Goal: Information Seeking & Learning: Learn about a topic

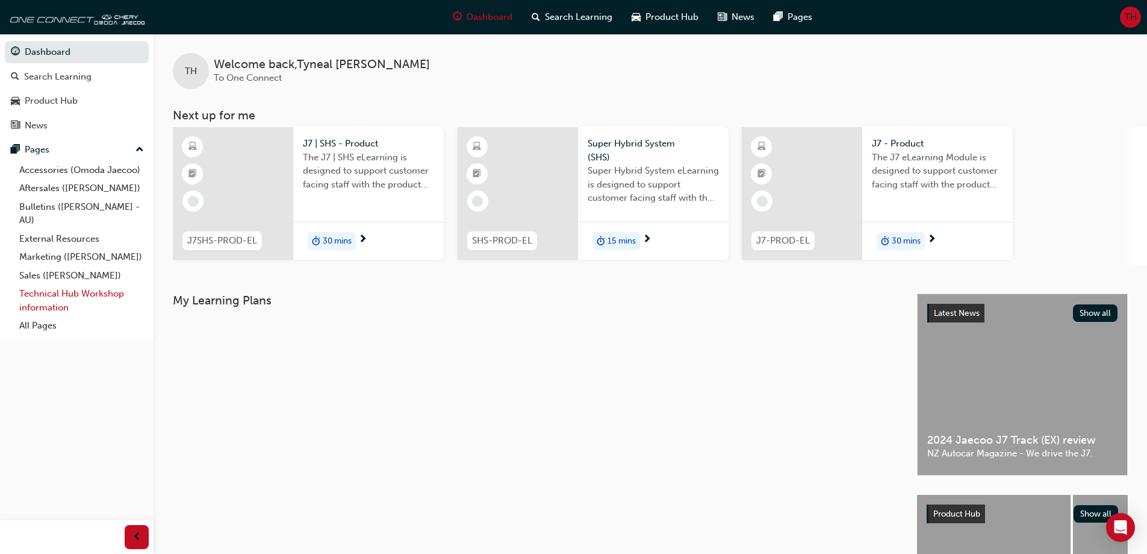
click at [73, 296] on link "Technical Hub Workshop information" at bounding box center [81, 300] width 134 height 32
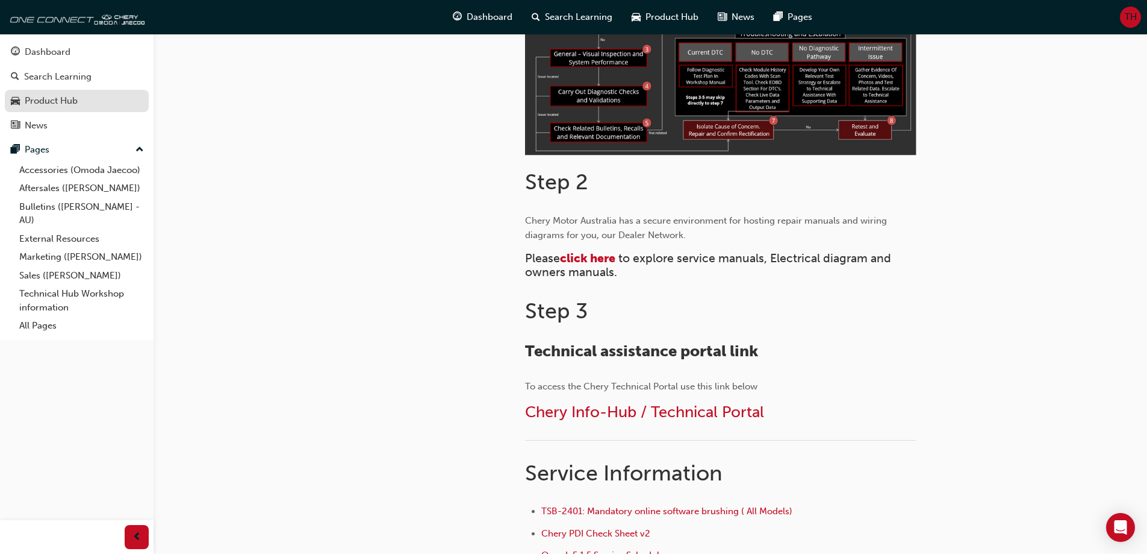
scroll to position [421, 0]
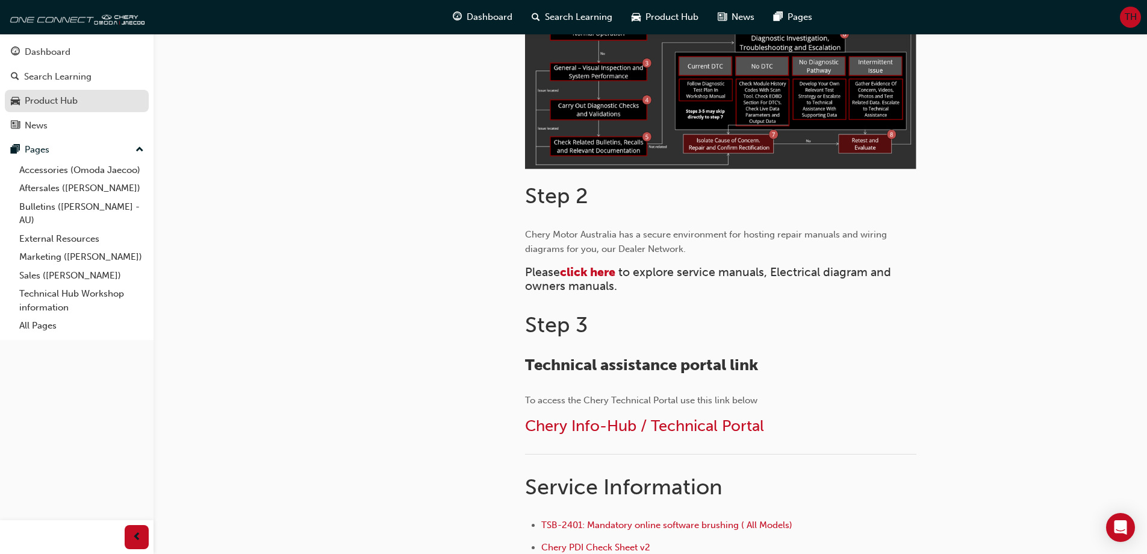
click at [55, 97] on div "Product Hub" at bounding box center [51, 101] width 53 height 14
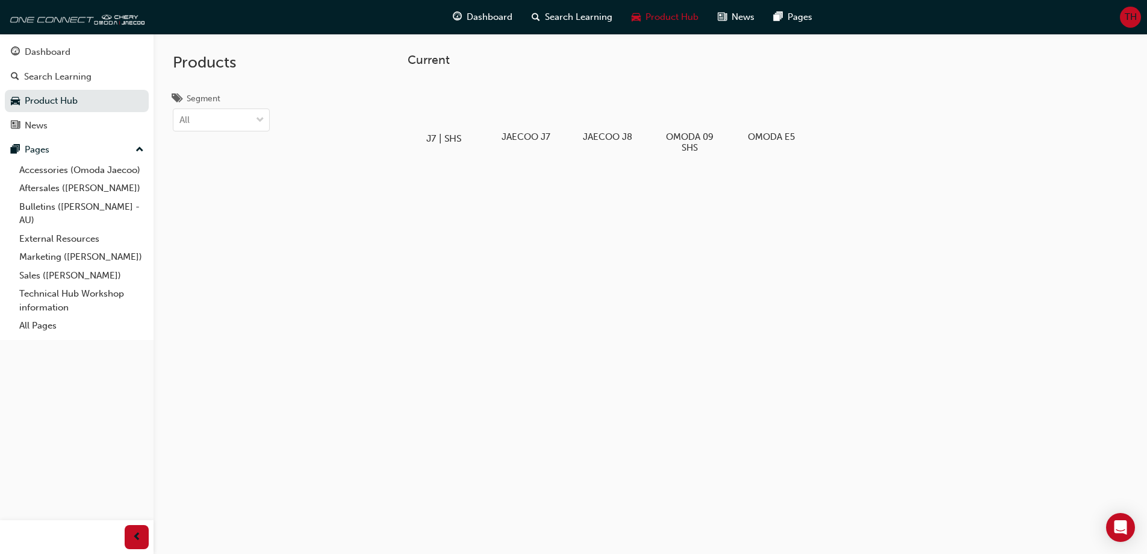
click at [441, 109] on div at bounding box center [443, 104] width 67 height 48
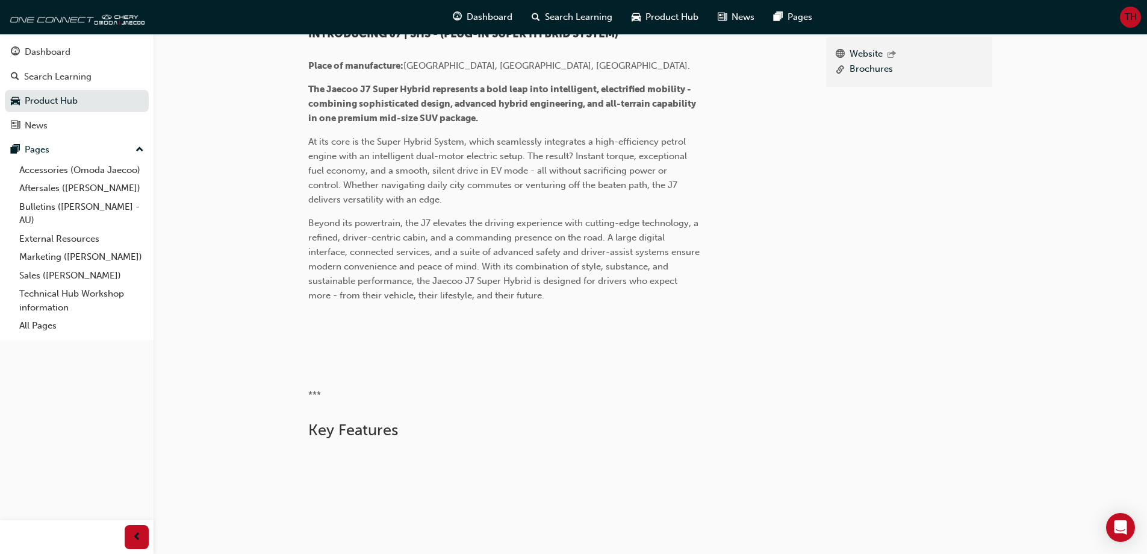
scroll to position [60, 0]
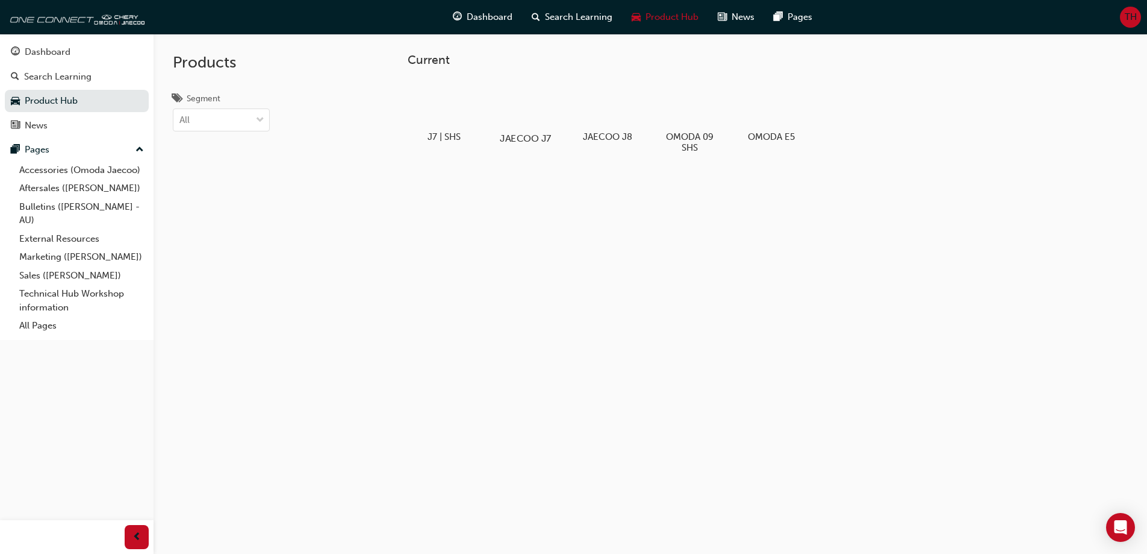
click at [531, 98] on div at bounding box center [525, 104] width 67 height 48
click at [566, 10] on div "Search Learning" at bounding box center [572, 17] width 100 height 25
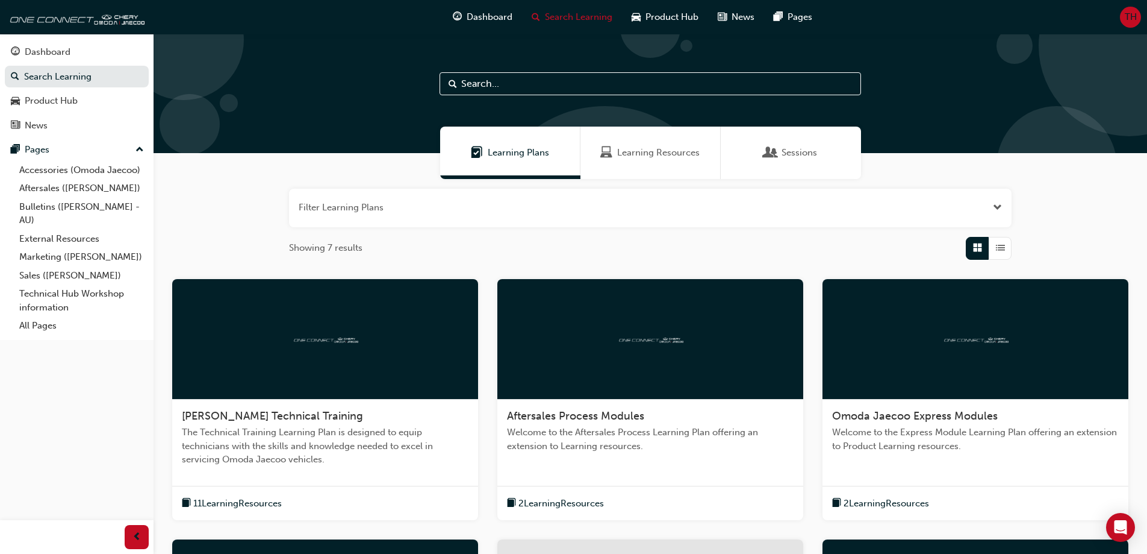
click at [639, 148] on span "Learning Resources" at bounding box center [658, 153] width 83 height 14
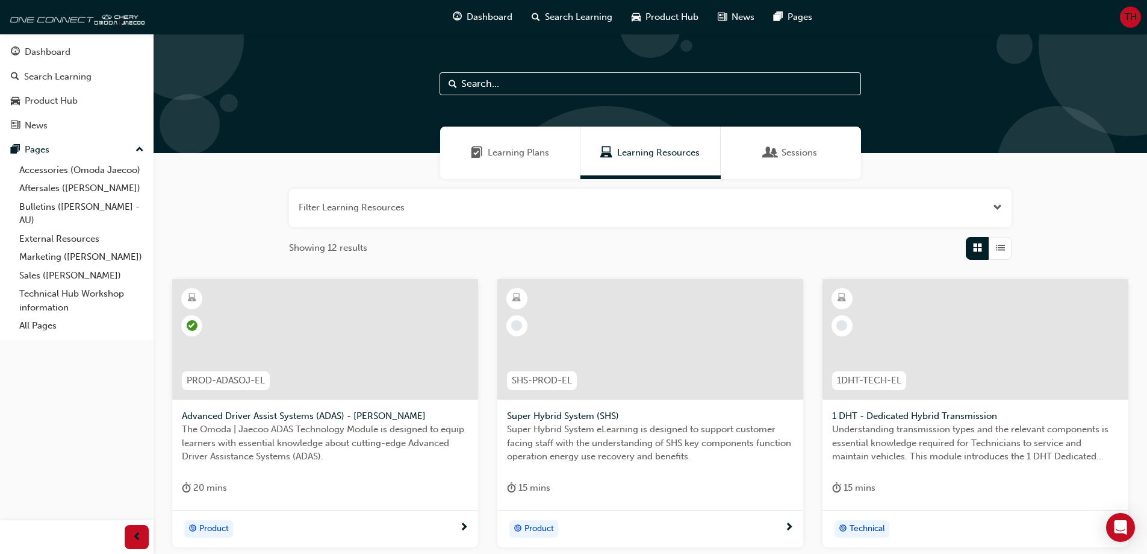
click at [763, 155] on div "Sessions" at bounding box center [791, 152] width 140 height 52
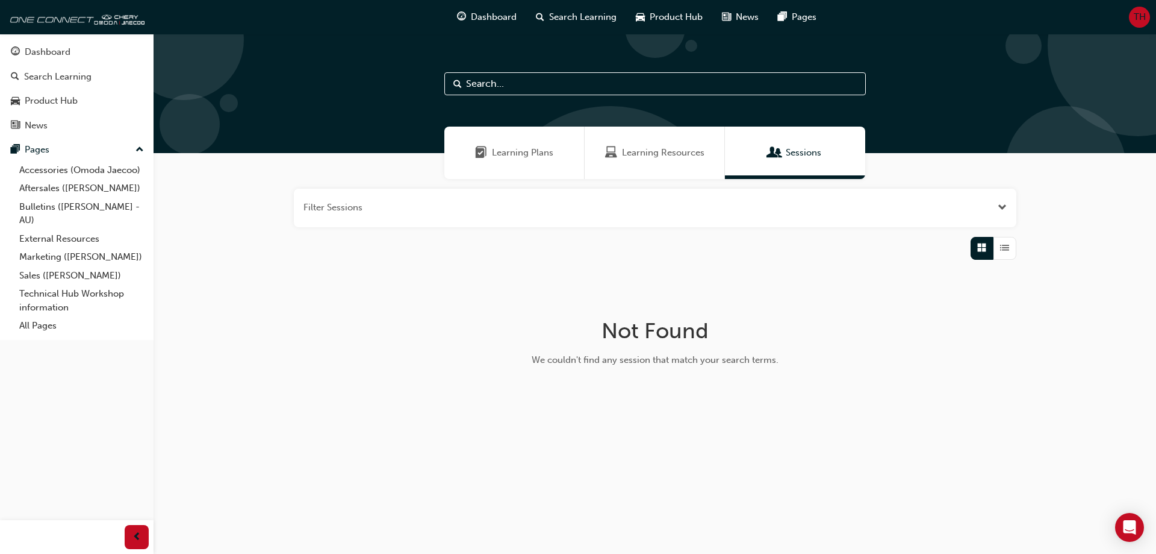
click at [629, 139] on div "Learning Resources" at bounding box center [655, 152] width 140 height 52
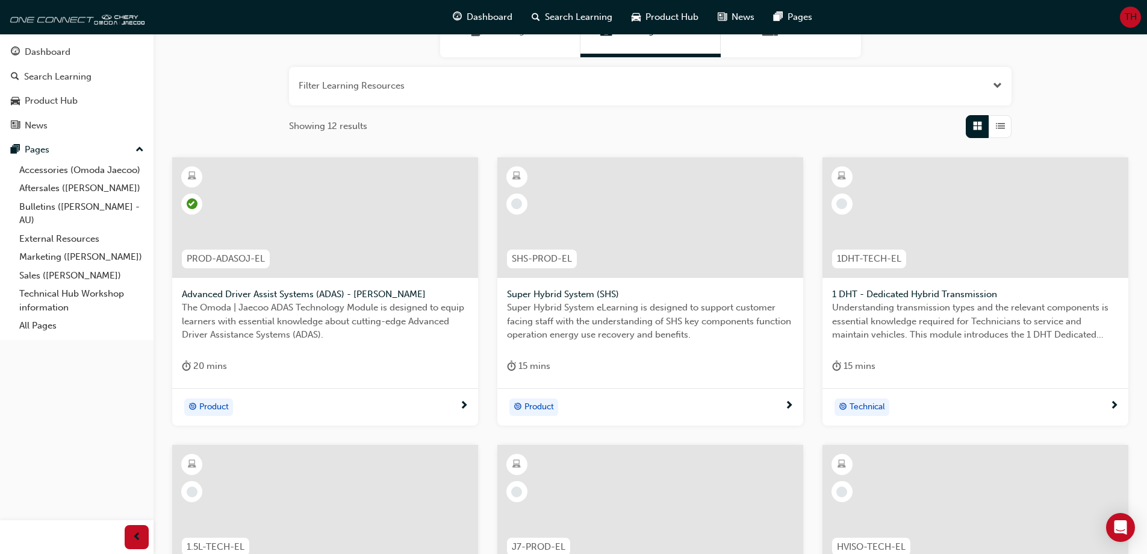
scroll to position [7, 0]
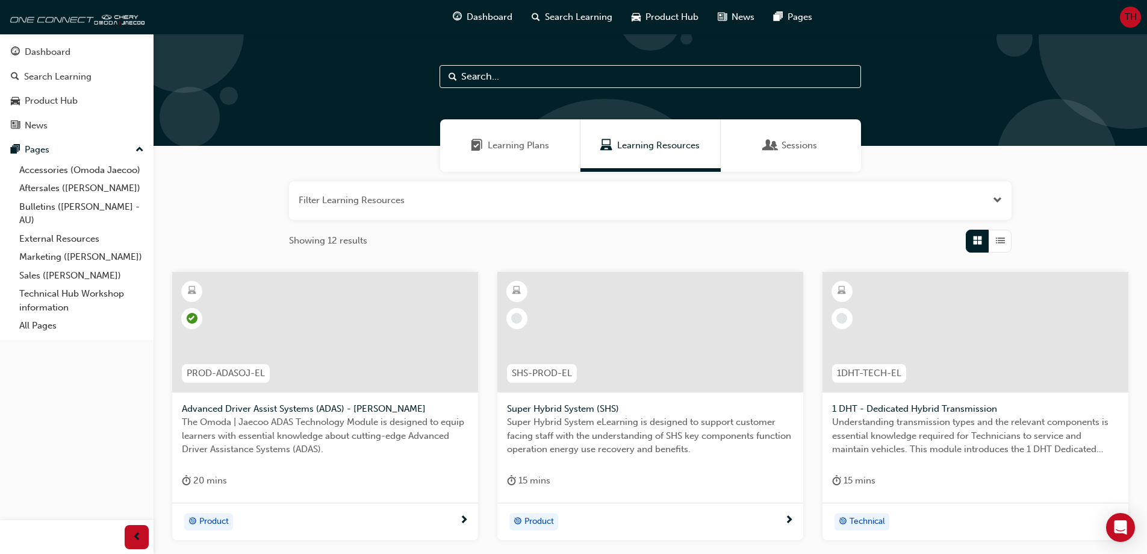
click at [501, 133] on div "Learning Plans" at bounding box center [510, 145] width 140 height 52
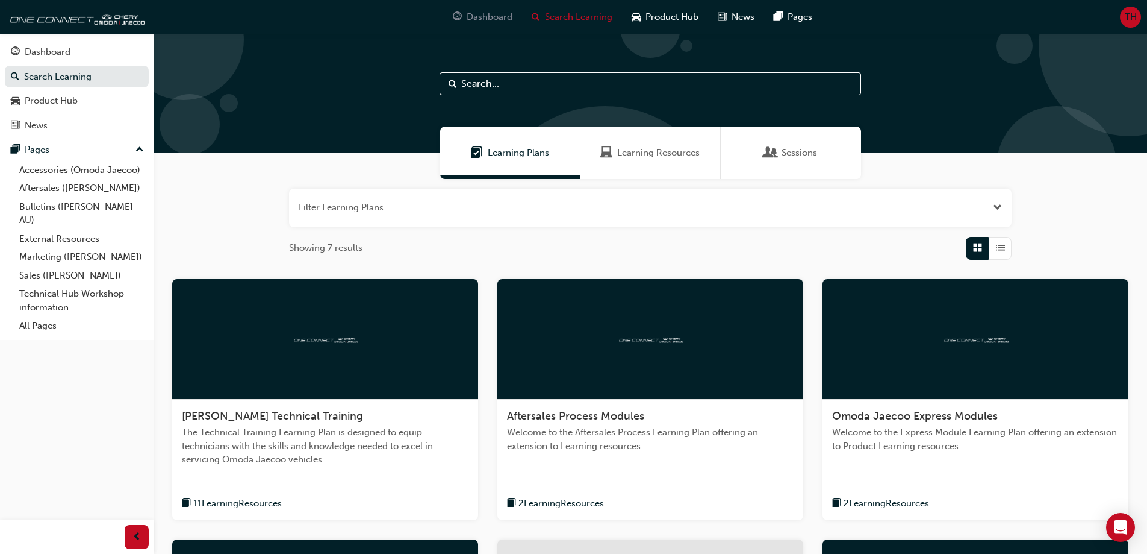
click at [507, 13] on span "Dashboard" at bounding box center [490, 17] width 46 height 14
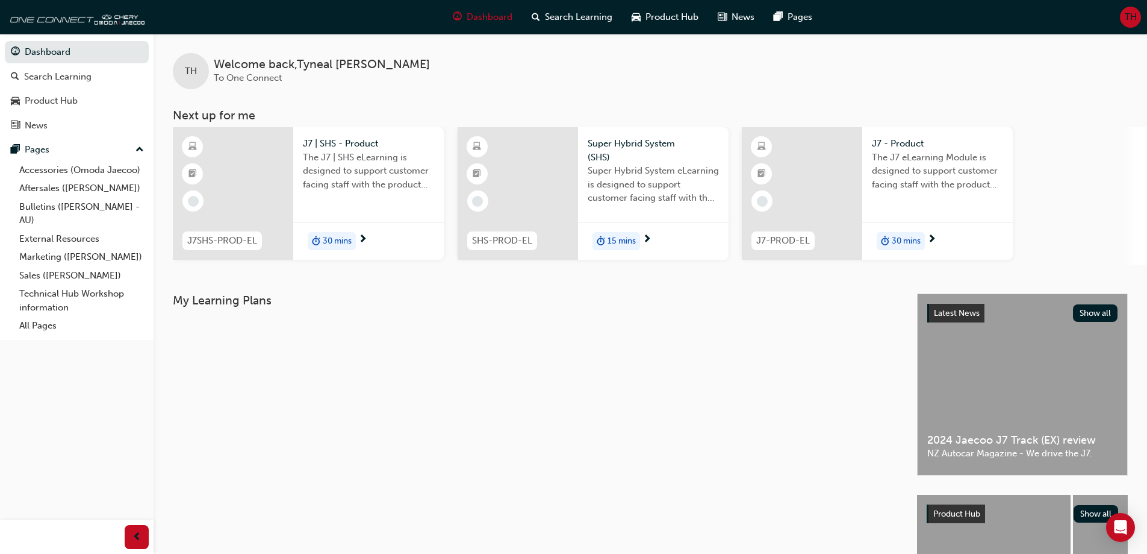
click at [369, 242] on div "30 mins" at bounding box center [368, 241] width 151 height 38
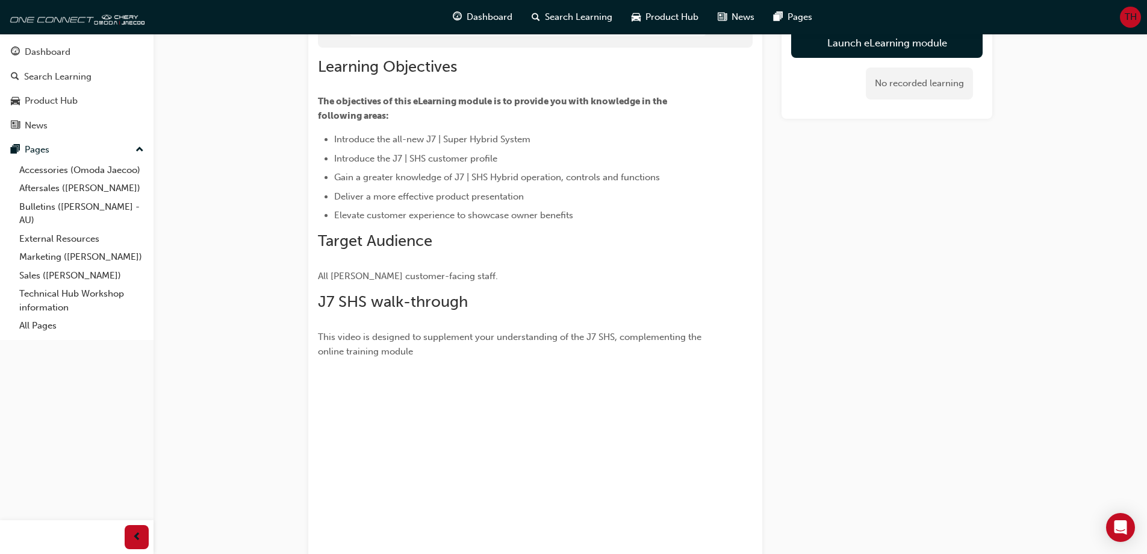
scroll to position [60, 0]
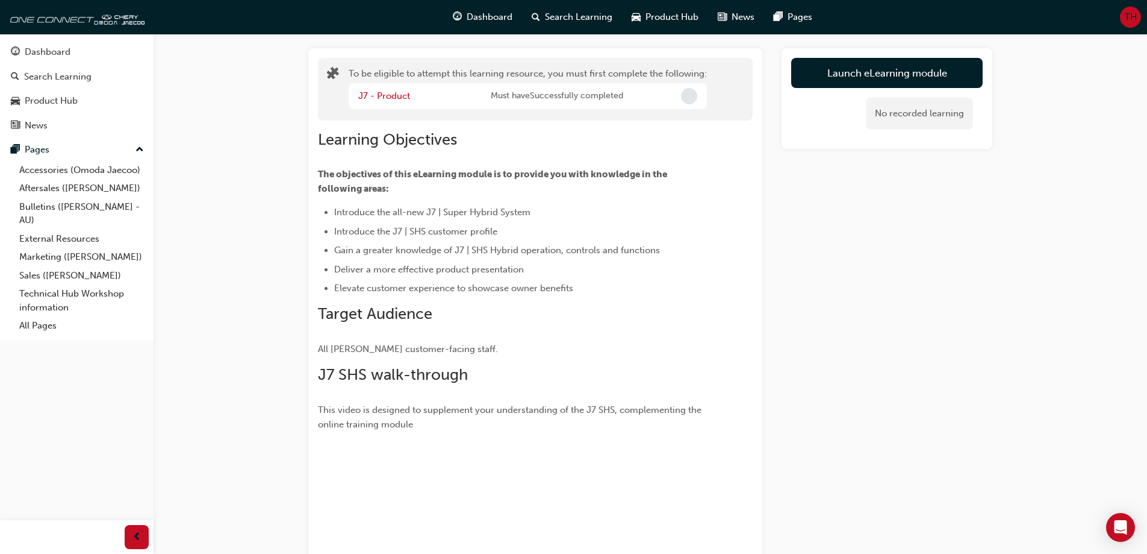
drag, startPoint x: 545, startPoint y: 272, endPoint x: 751, endPoint y: 226, distance: 211.2
click at [692, 246] on ul "Introduce the all-new J7 | Super Hybrid System Introduce the J7 | SHS customer …" at bounding box center [514, 250] width 392 height 90
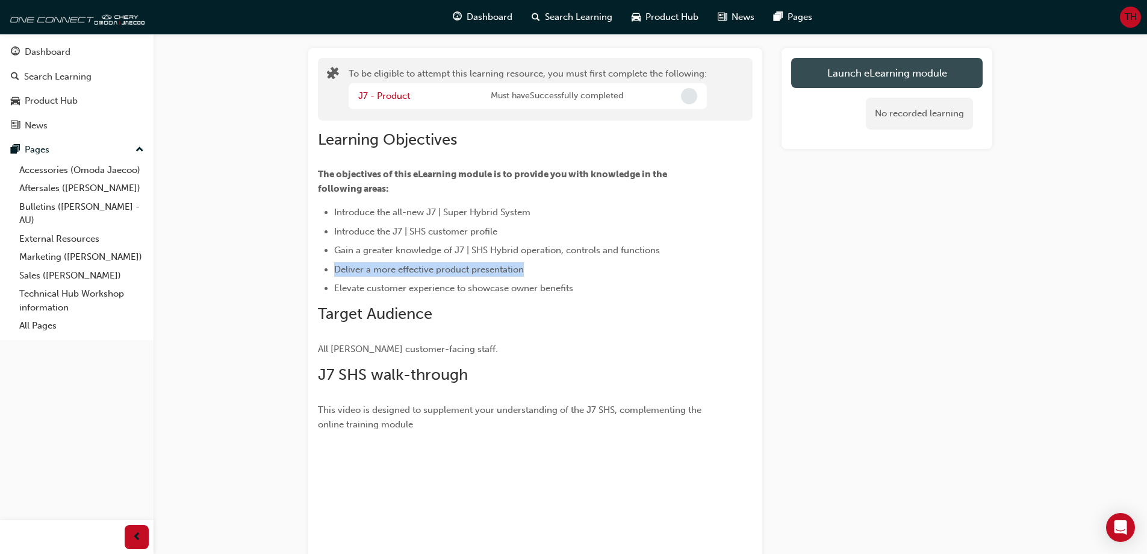
click at [840, 79] on button "Launch eLearning module" at bounding box center [887, 73] width 192 height 30
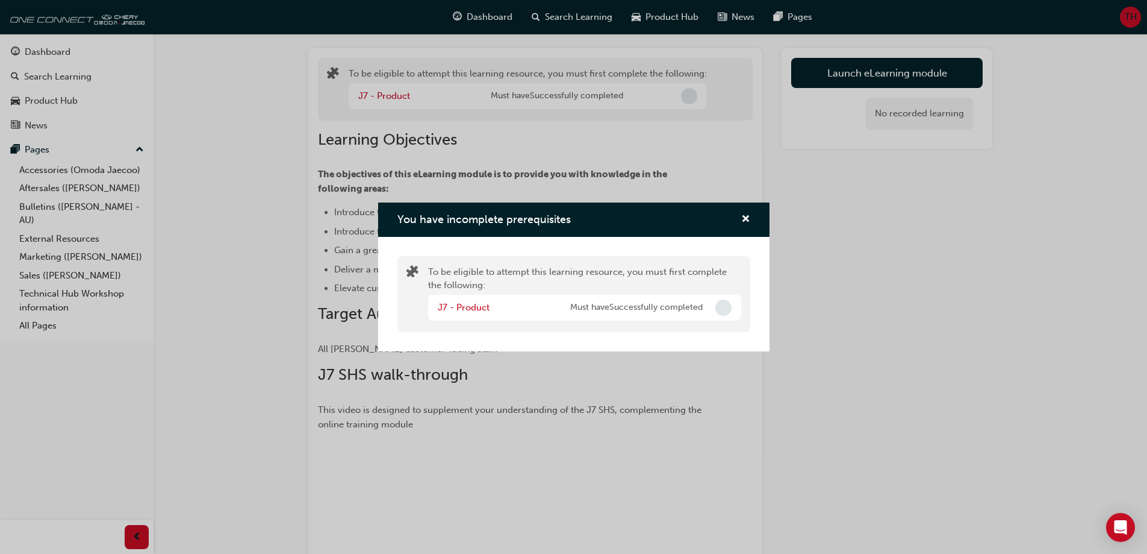
click at [595, 307] on span "Must have Successfully completed" at bounding box center [636, 308] width 133 height 14
click at [457, 307] on link "J7 - Product" at bounding box center [464, 307] width 52 height 11
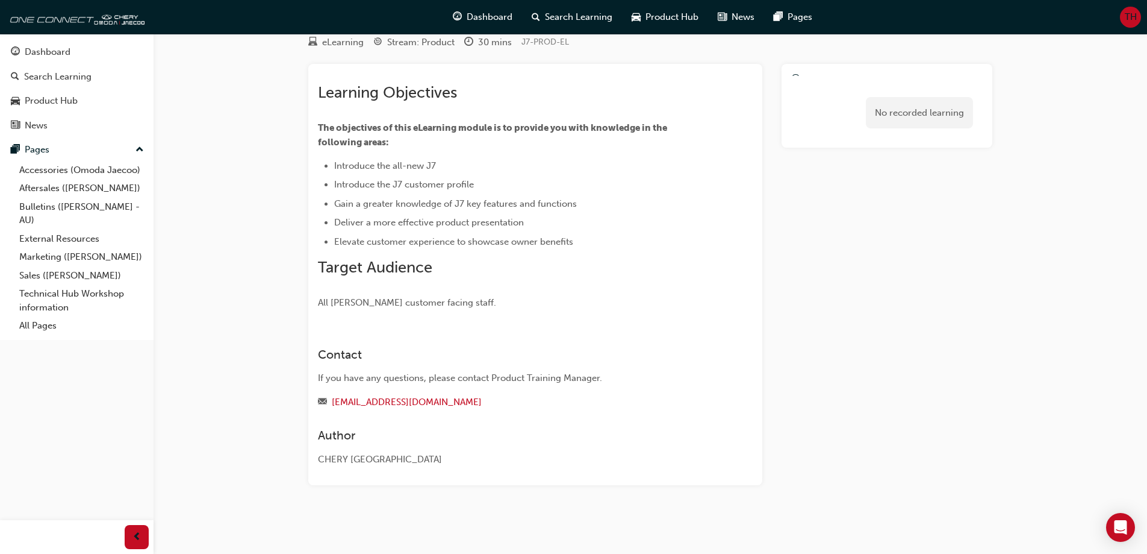
scroll to position [45, 0]
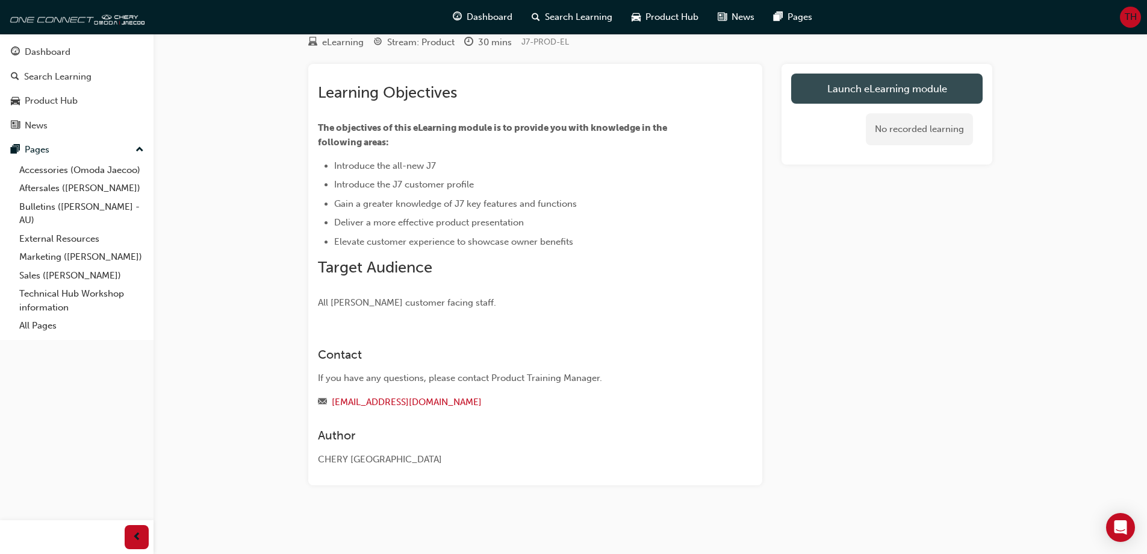
click at [838, 88] on link "Launch eLearning module" at bounding box center [887, 88] width 192 height 30
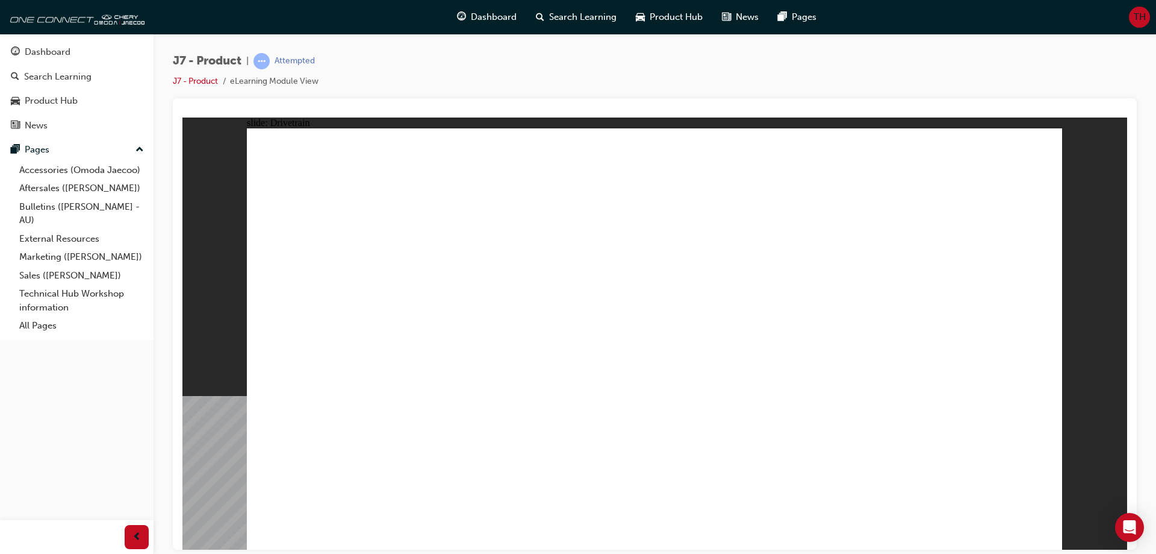
drag, startPoint x: 1037, startPoint y: 145, endPoint x: 1037, endPoint y: 134, distance: 10.8
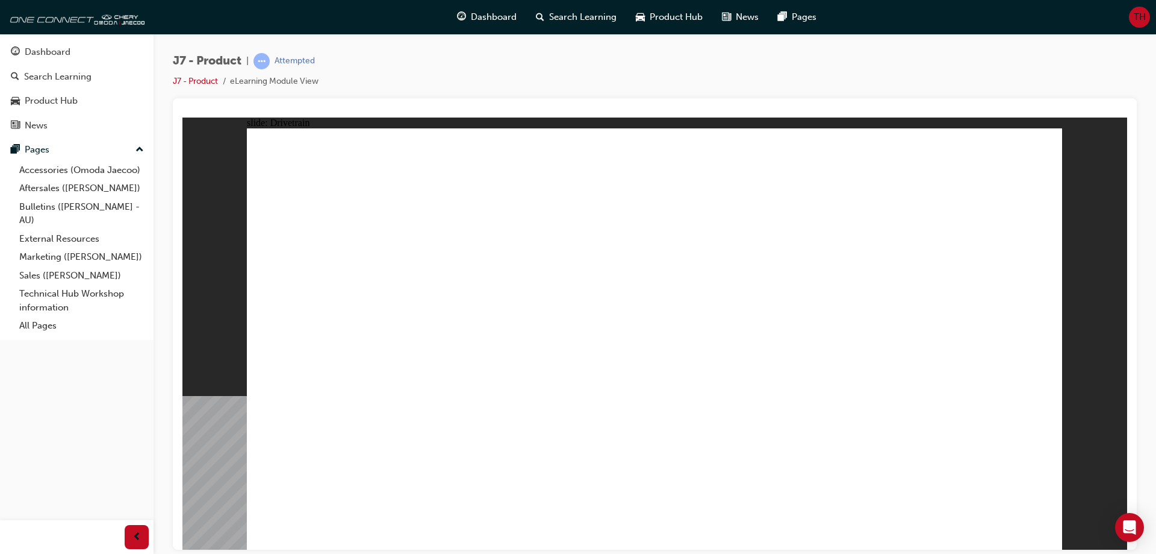
drag, startPoint x: 705, startPoint y: 419, endPoint x: 723, endPoint y: 416, distance: 18.4
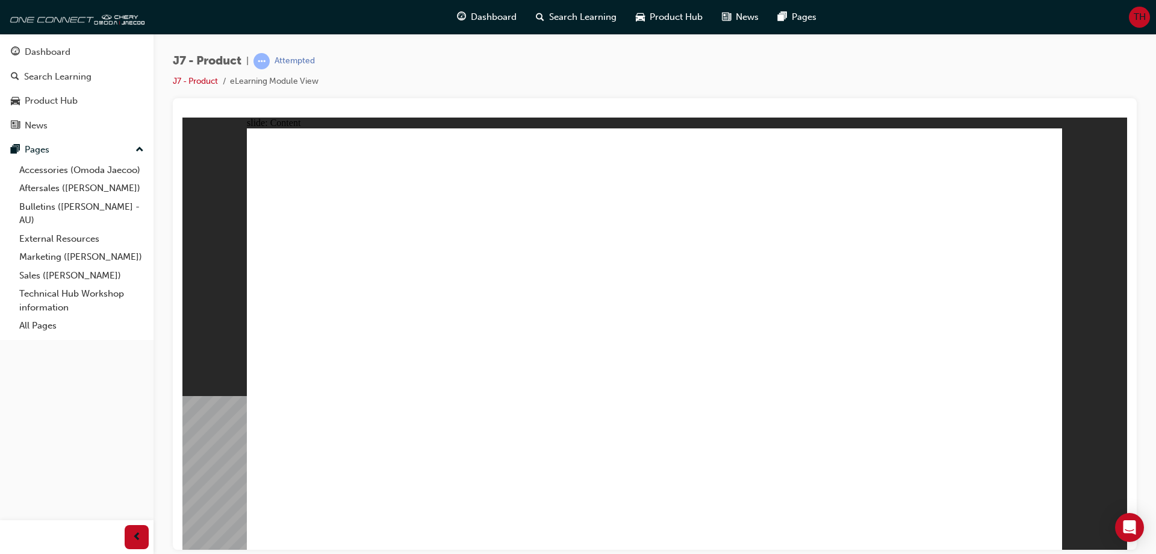
drag, startPoint x: 1047, startPoint y: 537, endPoint x: 1033, endPoint y: 532, distance: 15.2
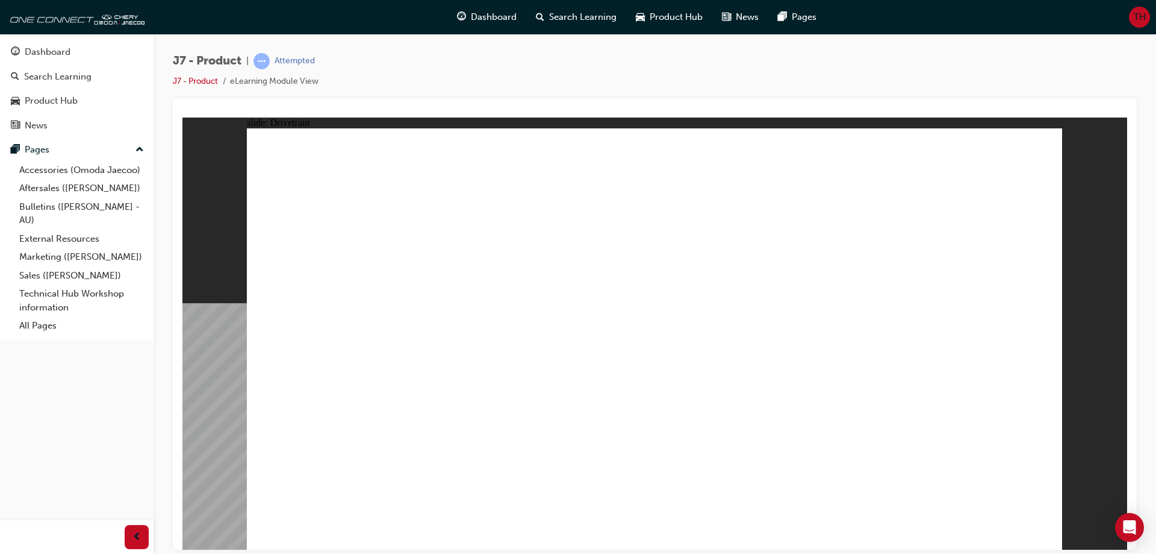
drag, startPoint x: 511, startPoint y: 451, endPoint x: 569, endPoint y: 445, distance: 57.5
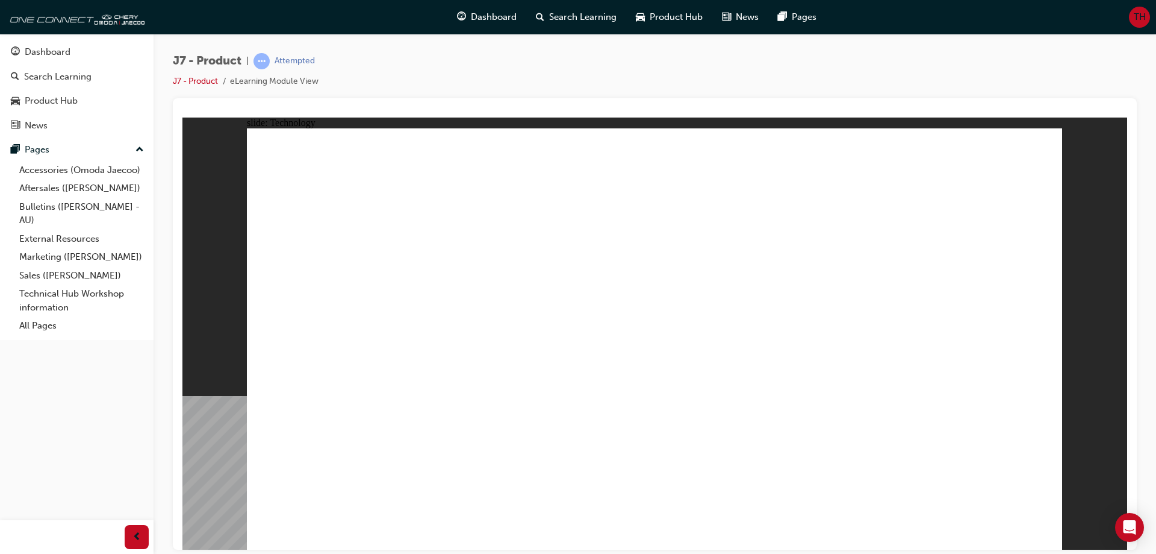
drag, startPoint x: 276, startPoint y: 384, endPoint x: 269, endPoint y: 379, distance: 8.6
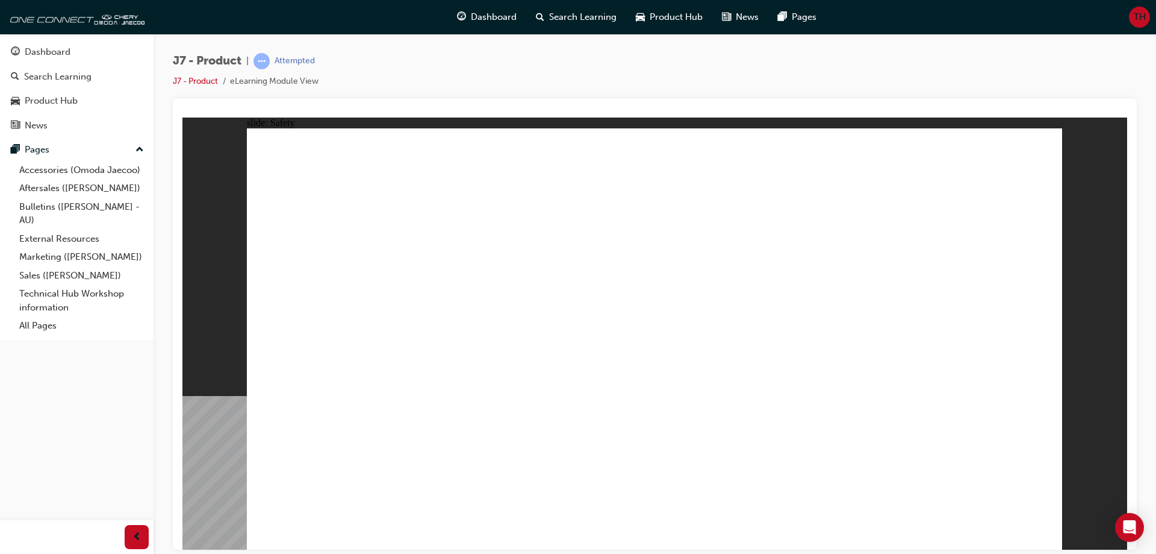
drag, startPoint x: 417, startPoint y: 439, endPoint x: 408, endPoint y: 431, distance: 12.0
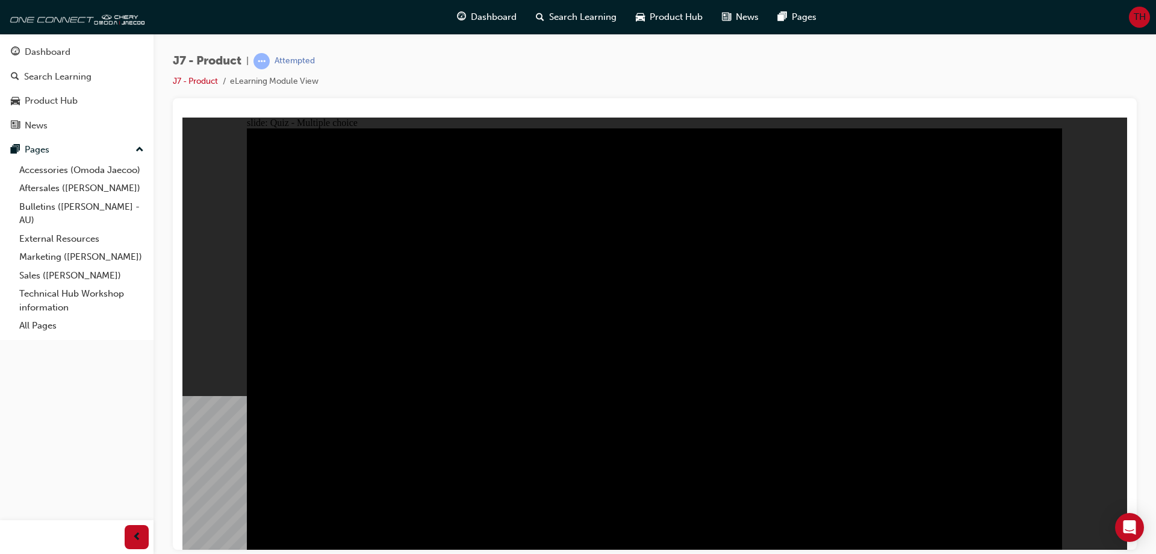
drag, startPoint x: 912, startPoint y: 236, endPoint x: 369, endPoint y: 306, distance: 547.9
radio input "true"
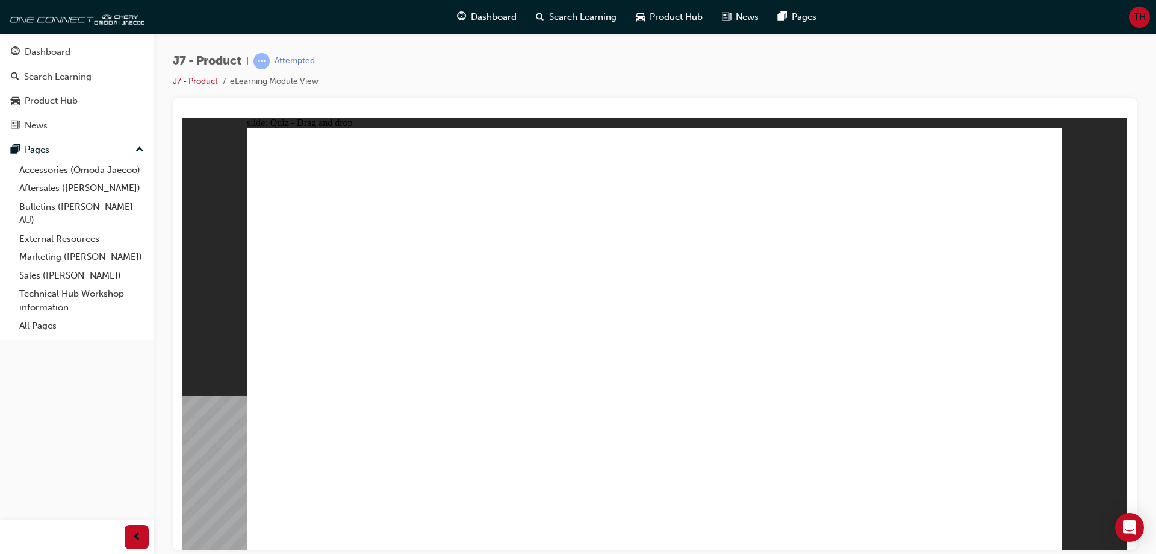
drag, startPoint x: 822, startPoint y: 171, endPoint x: 791, endPoint y: 189, distance: 35.1
drag, startPoint x: 772, startPoint y: 167, endPoint x: 469, endPoint y: 339, distance: 347.7
drag, startPoint x: 732, startPoint y: 264, endPoint x: 662, endPoint y: 364, distance: 122.3
drag, startPoint x: 905, startPoint y: 278, endPoint x: 988, endPoint y: 367, distance: 122.3
drag, startPoint x: 665, startPoint y: 189, endPoint x: 825, endPoint y: 360, distance: 234.0
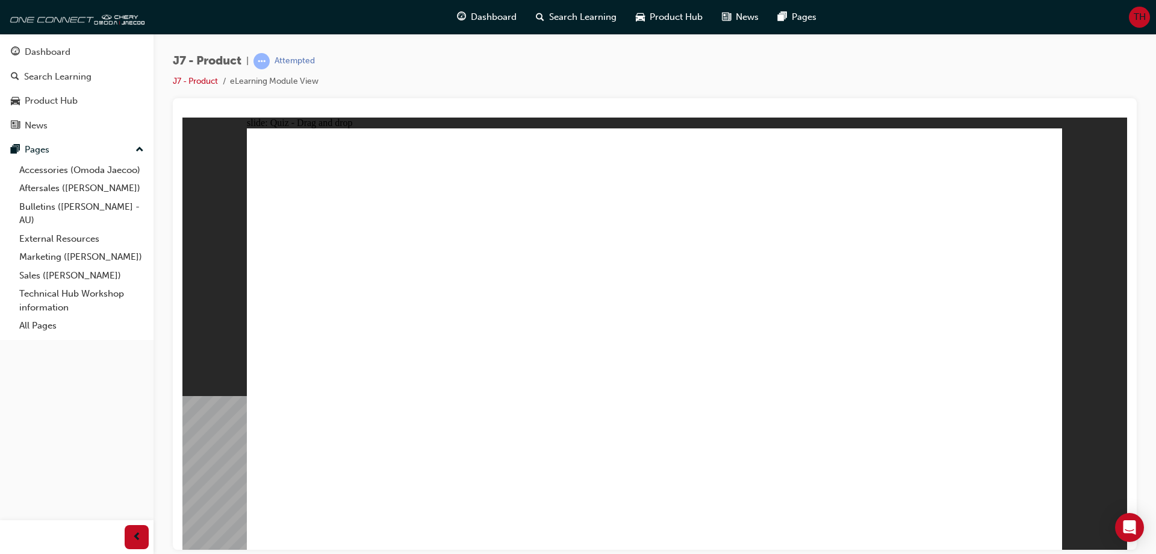
drag, startPoint x: 911, startPoint y: 215, endPoint x: 683, endPoint y: 292, distance: 241.0
drag, startPoint x: 946, startPoint y: 149, endPoint x: 339, endPoint y: 333, distance: 634.5
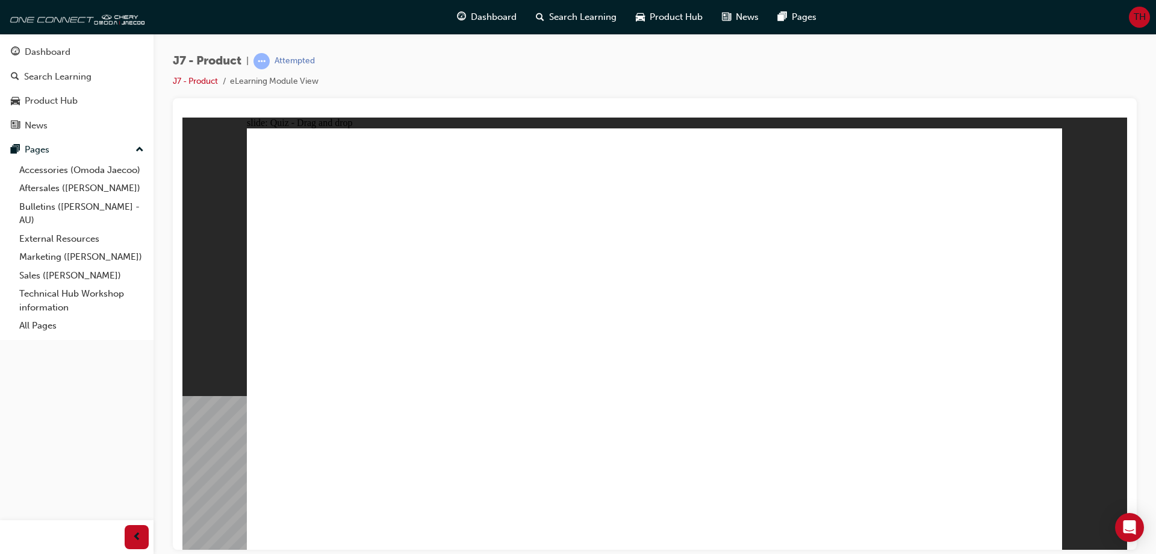
drag, startPoint x: 694, startPoint y: 254, endPoint x: 534, endPoint y: 343, distance: 183.4
drag, startPoint x: 822, startPoint y: 175, endPoint x: 422, endPoint y: 355, distance: 438.9
drag, startPoint x: 828, startPoint y: 228, endPoint x: 817, endPoint y: 251, distance: 25.6
drag, startPoint x: 831, startPoint y: 247, endPoint x: 767, endPoint y: 330, distance: 104.4
drag, startPoint x: 935, startPoint y: 170, endPoint x: 656, endPoint y: 360, distance: 337.0
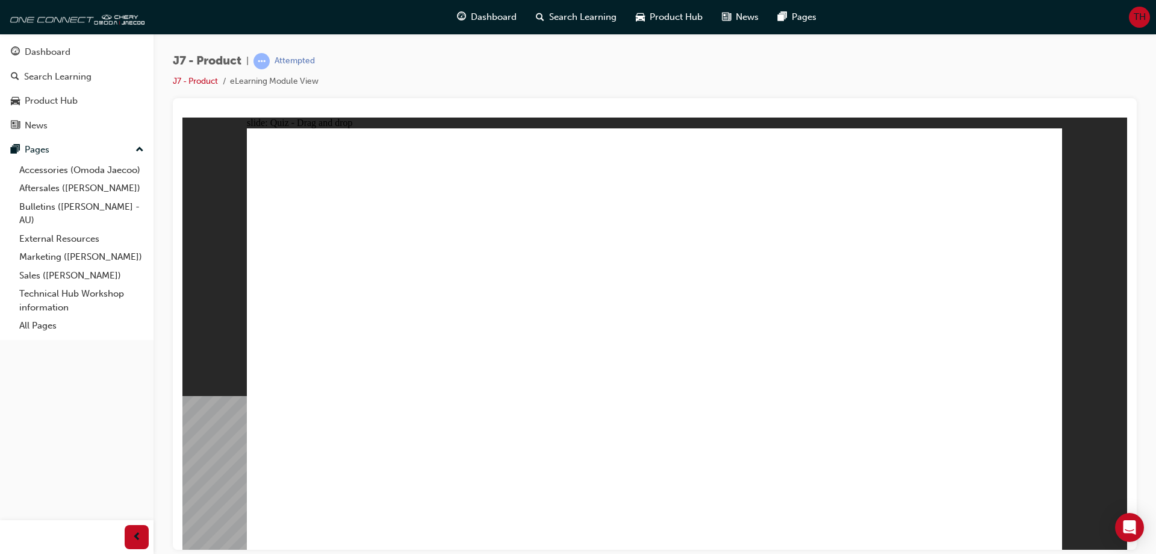
drag, startPoint x: 669, startPoint y: 190, endPoint x: 961, endPoint y: 357, distance: 336.4
radio input "true"
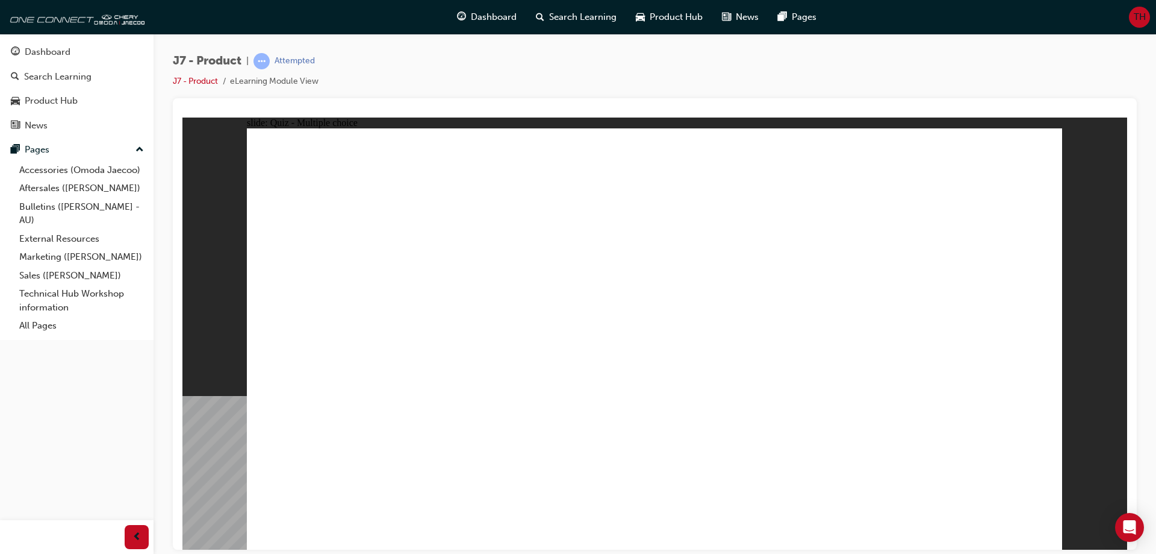
drag, startPoint x: 654, startPoint y: 400, endPoint x: 651, endPoint y: 416, distance: 16.1
drag, startPoint x: 632, startPoint y: 171, endPoint x: 675, endPoint y: 369, distance: 202.7
drag, startPoint x: 652, startPoint y: 207, endPoint x: 822, endPoint y: 369, distance: 234.3
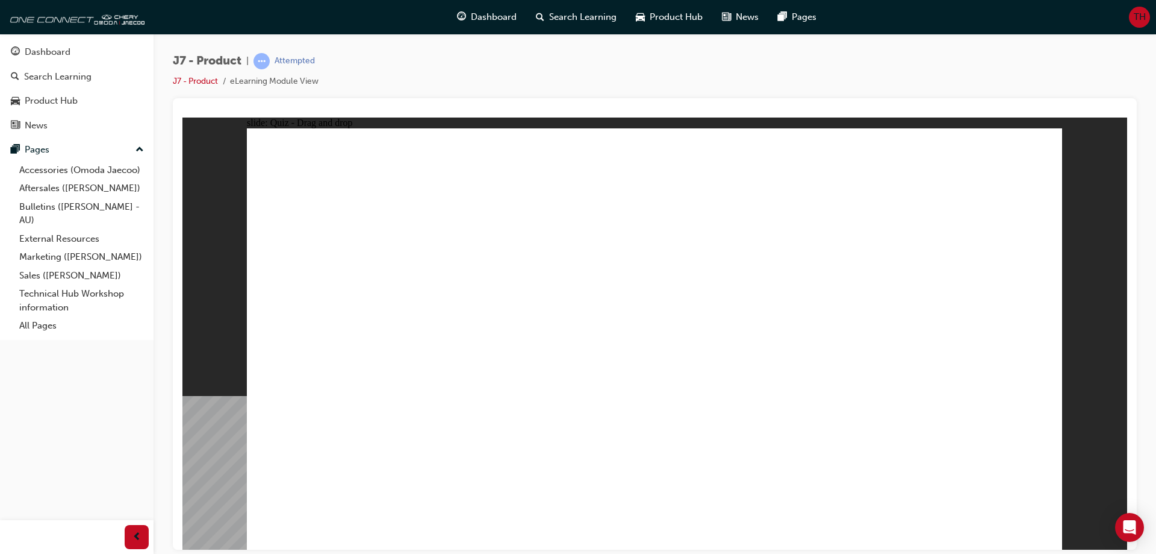
drag, startPoint x: 687, startPoint y: 361, endPoint x: 395, endPoint y: 367, distance: 292.2
drag, startPoint x: 645, startPoint y: 175, endPoint x: 342, endPoint y: 369, distance: 360.1
drag, startPoint x: 644, startPoint y: 176, endPoint x: 444, endPoint y: 399, distance: 299.4
drag, startPoint x: 711, startPoint y: 354, endPoint x: 663, endPoint y: 228, distance: 134.5
drag, startPoint x: 686, startPoint y: 175, endPoint x: 396, endPoint y: 372, distance: 350.3
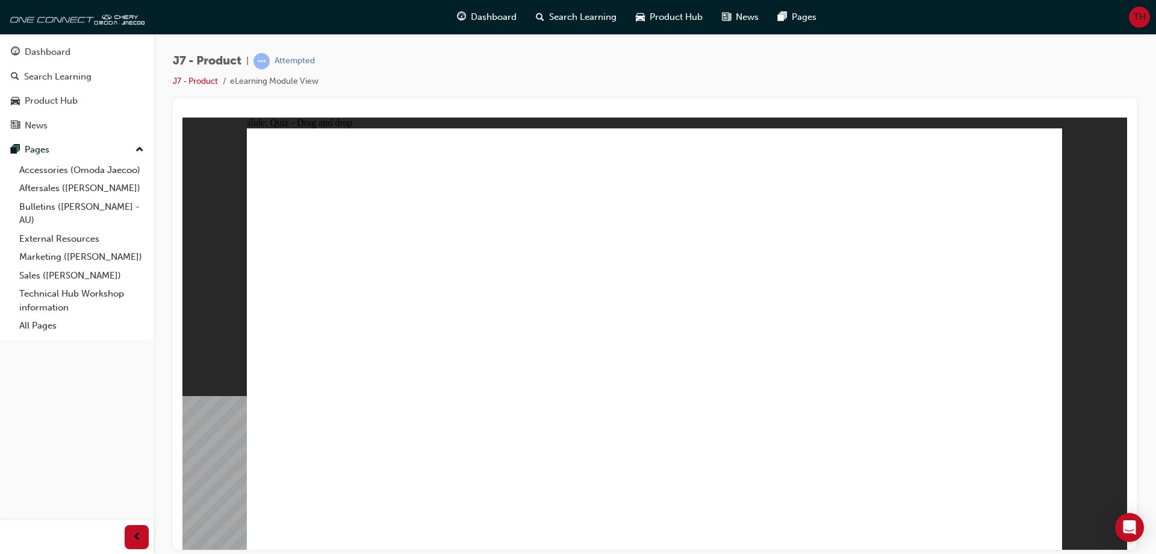
drag, startPoint x: 661, startPoint y: 199, endPoint x: 692, endPoint y: 362, distance: 166.2
drag, startPoint x: 799, startPoint y: 172, endPoint x: 366, endPoint y: 369, distance: 476.1
drag, startPoint x: 797, startPoint y: 213, endPoint x: 826, endPoint y: 379, distance: 169.3
drag, startPoint x: 814, startPoint y: 172, endPoint x: 717, endPoint y: 362, distance: 213.6
drag, startPoint x: 718, startPoint y: 236, endPoint x: 398, endPoint y: 381, distance: 351.0
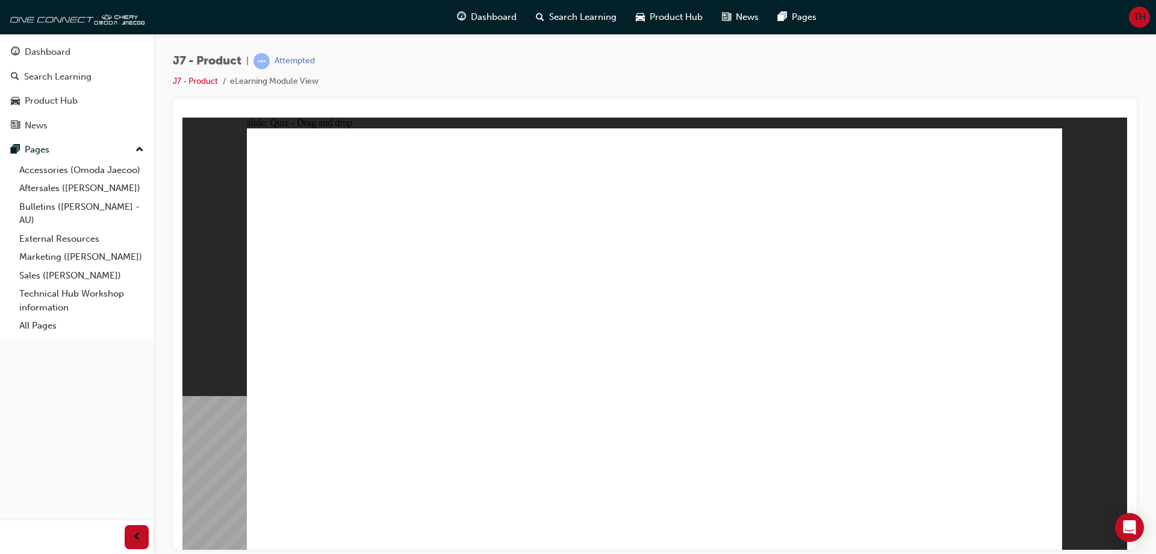
drag, startPoint x: 675, startPoint y: 207, endPoint x: 858, endPoint y: 343, distance: 228.5
drag, startPoint x: 767, startPoint y: 253, endPoint x: 751, endPoint y: 397, distance: 144.9
drag, startPoint x: 697, startPoint y: 226, endPoint x: 674, endPoint y: 409, distance: 183.9
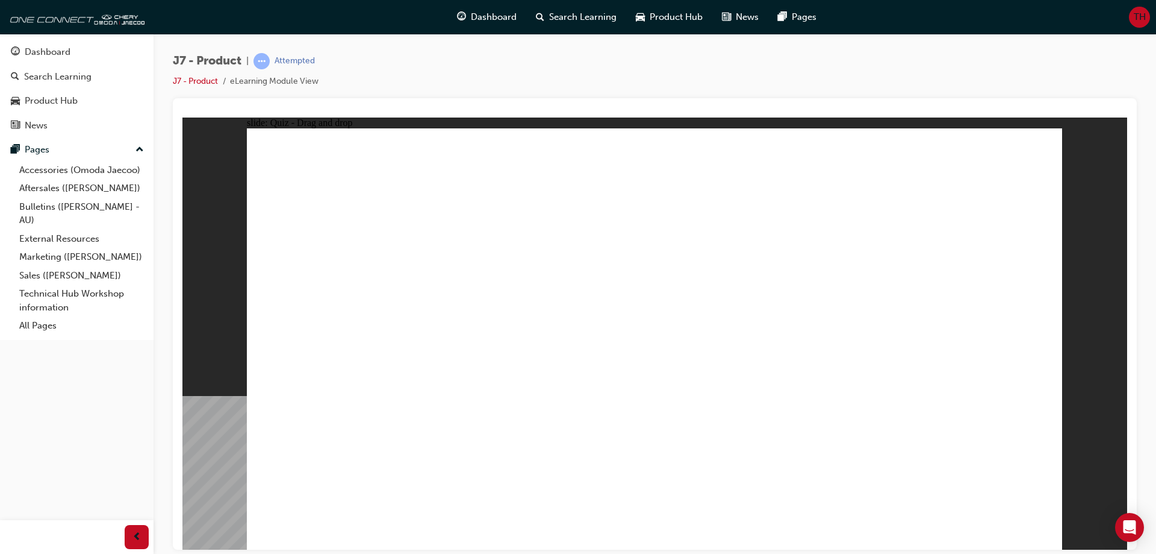
drag, startPoint x: 836, startPoint y: 228, endPoint x: 552, endPoint y: 381, distance: 322.6
drag, startPoint x: 672, startPoint y: 176, endPoint x: 523, endPoint y: 269, distance: 175.5
drag, startPoint x: 929, startPoint y: 173, endPoint x: 675, endPoint y: 368, distance: 320.9
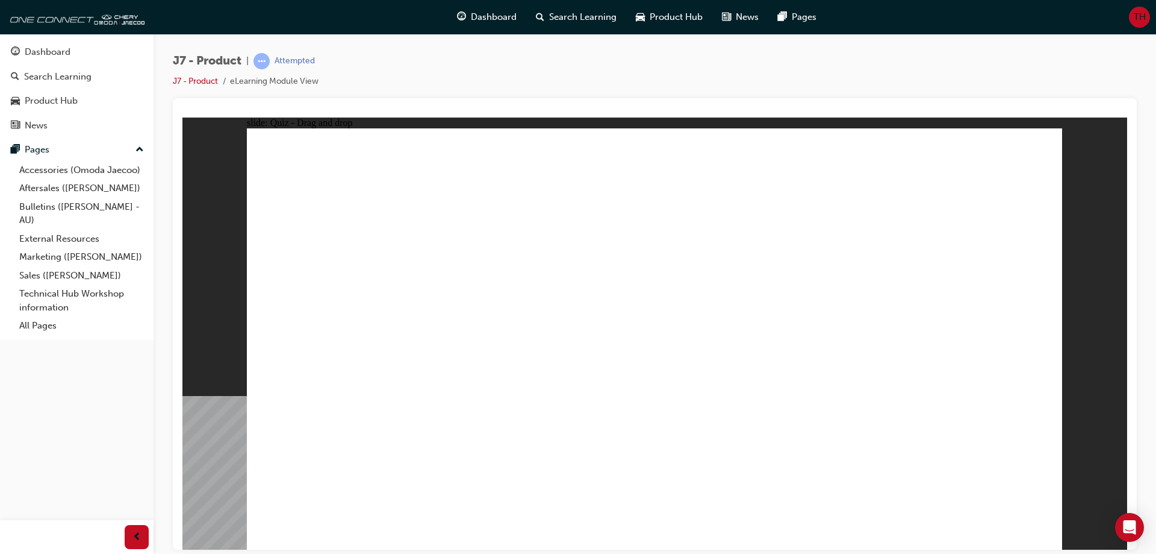
drag, startPoint x: 849, startPoint y: 186, endPoint x: 864, endPoint y: 392, distance: 206.6
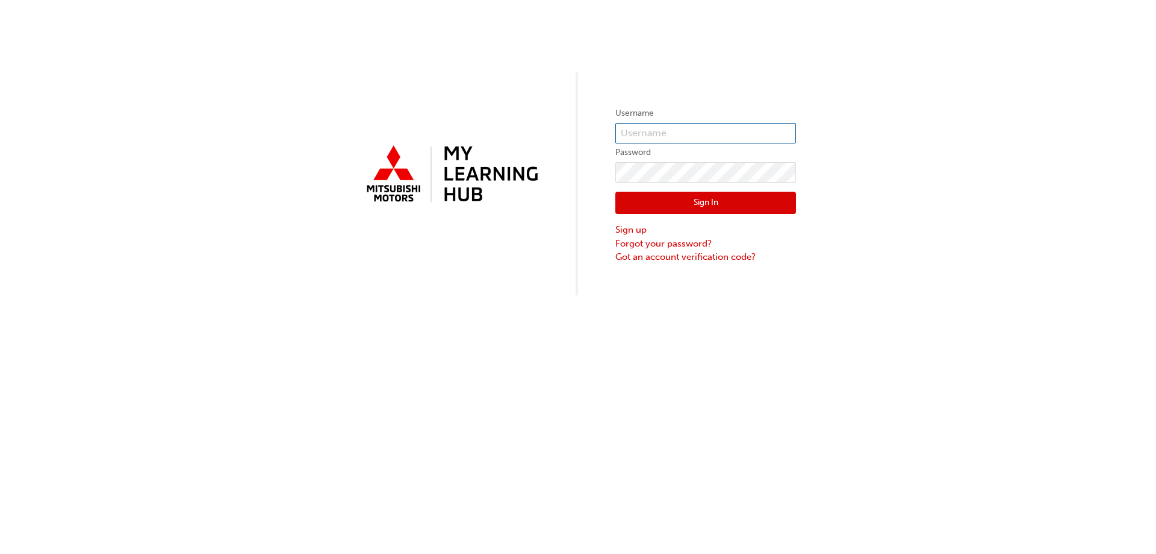
type input "0005503307"
click at [673, 210] on button "Sign In" at bounding box center [706, 203] width 181 height 23
